Goal: Information Seeking & Learning: Find specific fact

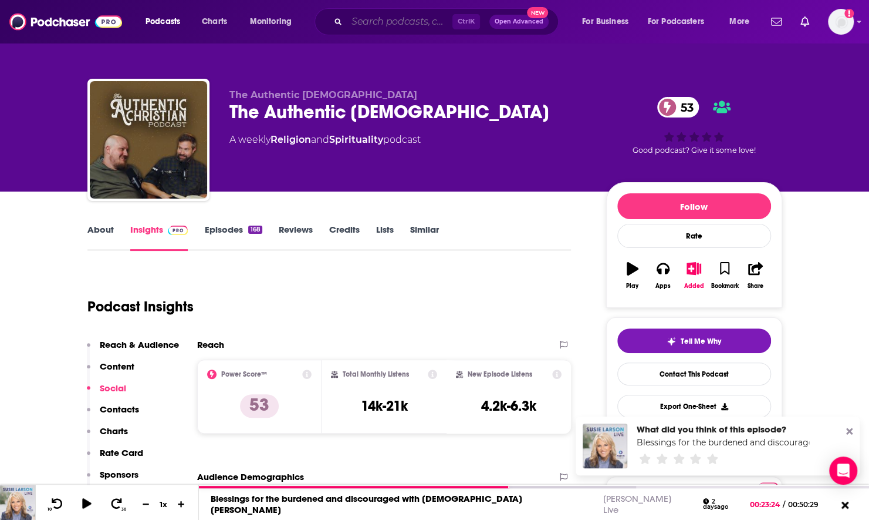
click at [409, 18] on input "Search podcasts, credits, & more..." at bounding box center [400, 21] width 106 height 19
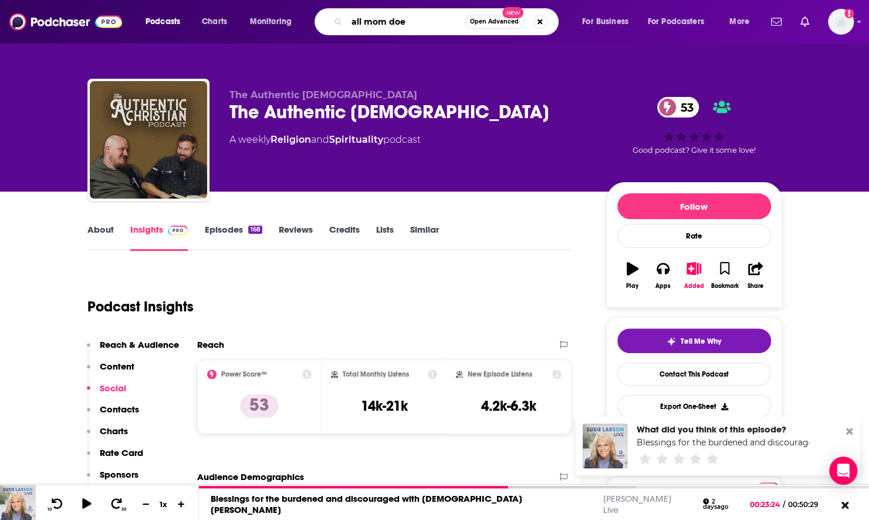
type input "all mom does"
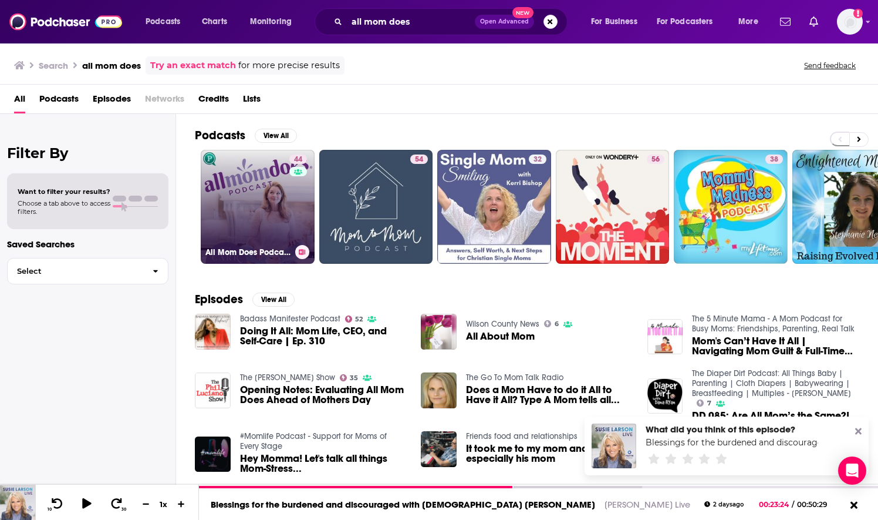
click at [255, 201] on link "44 All Mom Does Podcast with [PERSON_NAME]" at bounding box center [258, 207] width 114 height 114
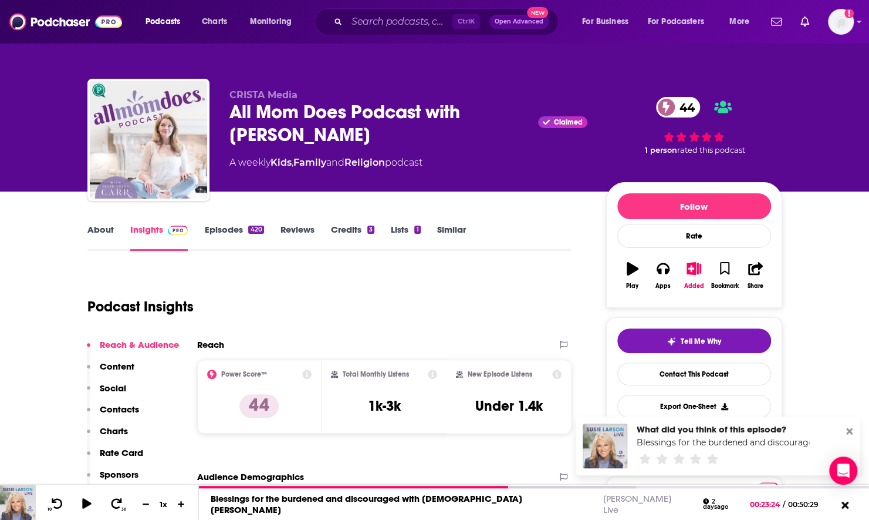
click at [90, 228] on link "About" at bounding box center [100, 237] width 26 height 27
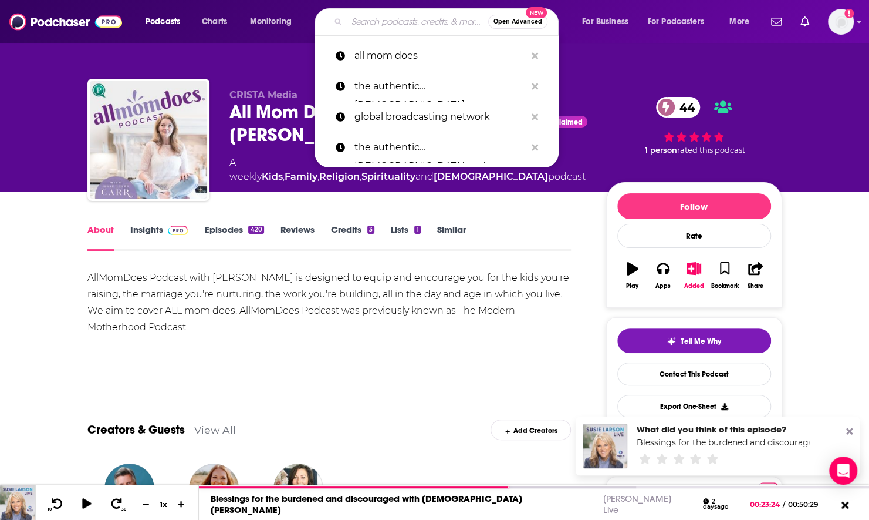
click at [402, 22] on input "Search podcasts, credits, & more..." at bounding box center [417, 21] width 141 height 19
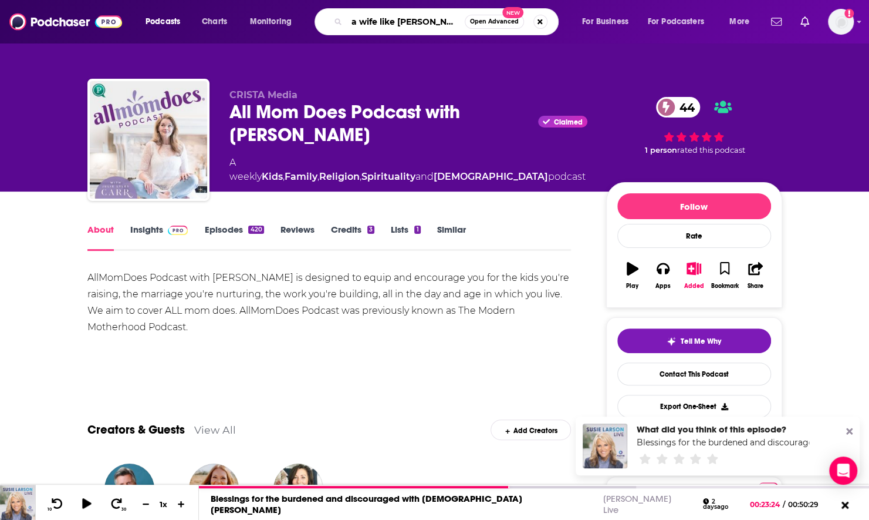
type input "a wife like you"
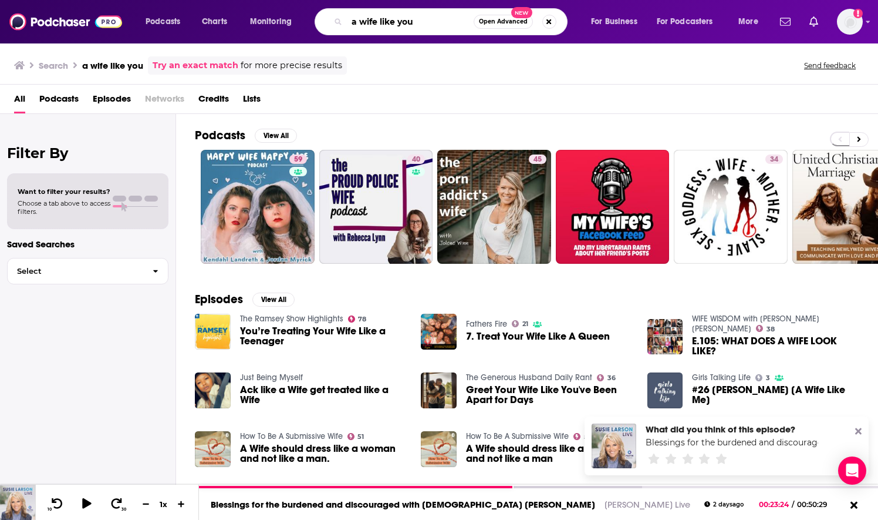
click at [406, 18] on input "a wife like you" at bounding box center [410, 21] width 127 height 19
type input "a wife like me"
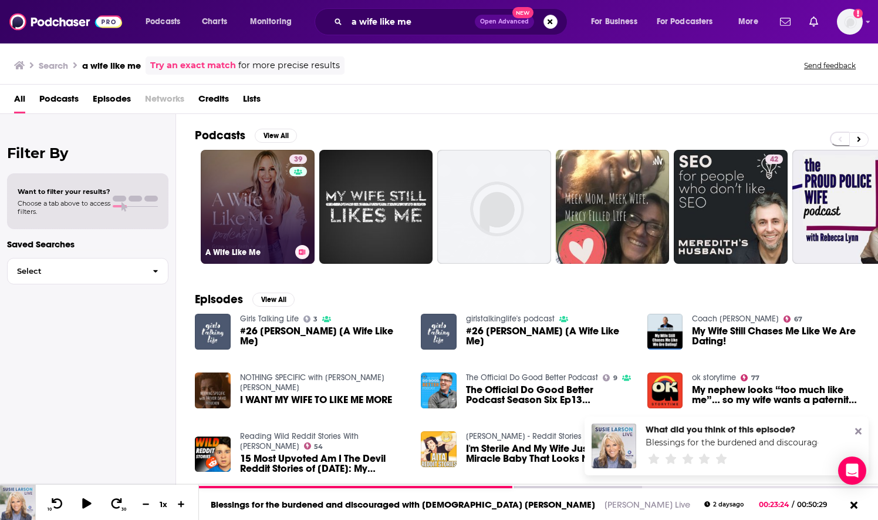
click at [272, 191] on link "39 A Wife Like Me" at bounding box center [258, 207] width 114 height 114
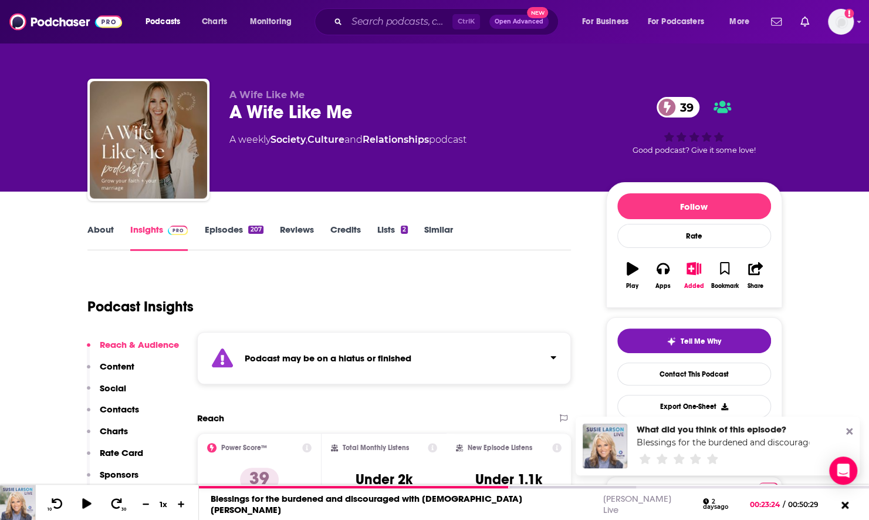
click at [103, 228] on link "About" at bounding box center [100, 237] width 26 height 27
